Goal: Task Accomplishment & Management: Use online tool/utility

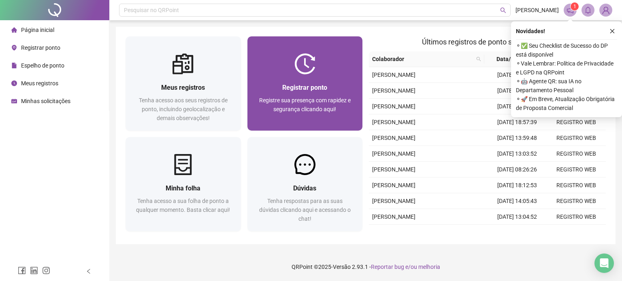
click at [294, 83] on div "Registrar ponto" at bounding box center [305, 88] width 96 height 10
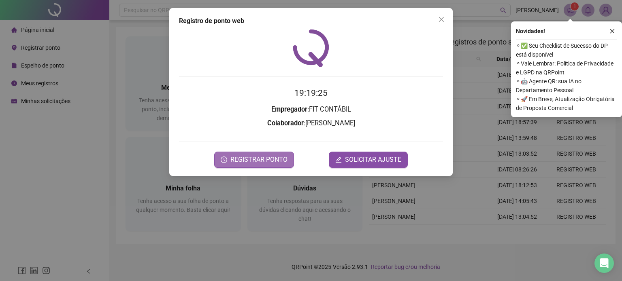
click at [258, 153] on button "REGISTRAR PONTO" at bounding box center [254, 160] width 80 height 16
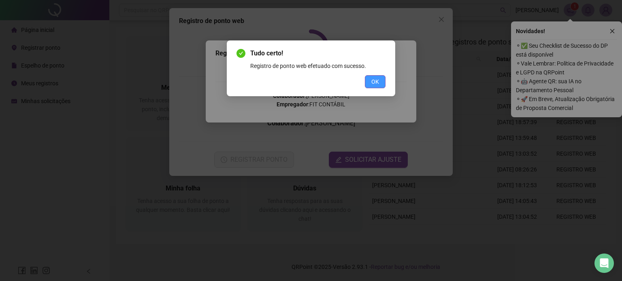
click at [379, 84] on span "OK" at bounding box center [375, 81] width 8 height 9
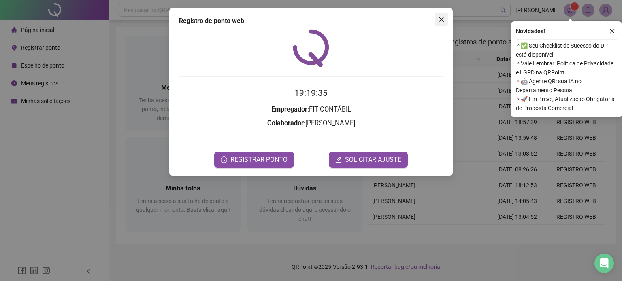
click at [441, 19] on icon "close" at bounding box center [441, 19] width 5 height 5
